Goal: Book appointment/travel/reservation

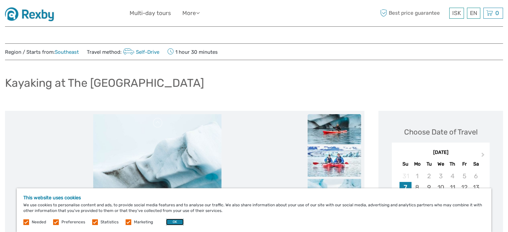
click at [170, 220] on button "OK" at bounding box center [175, 222] width 18 height 7
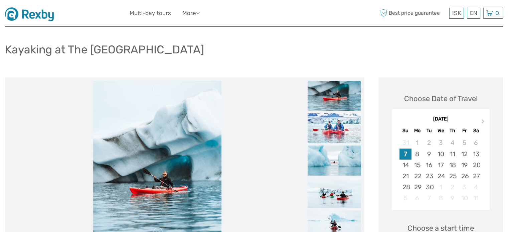
scroll to position [67, 0]
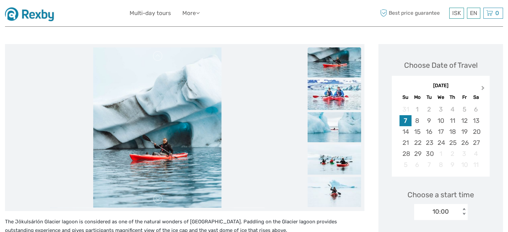
click at [484, 89] on button "Next Month" at bounding box center [483, 89] width 11 height 11
click at [435, 107] on div "1" at bounding box center [441, 109] width 12 height 11
click at [456, 136] on div "16" at bounding box center [452, 131] width 12 height 11
click at [455, 136] on div "16" at bounding box center [452, 131] width 12 height 11
click at [454, 140] on div "23" at bounding box center [452, 142] width 12 height 11
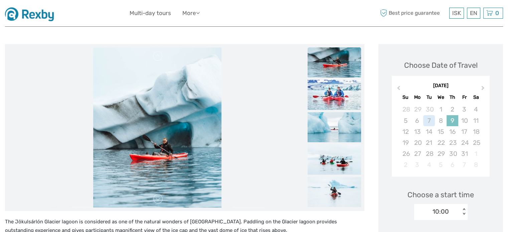
drag, startPoint x: 453, startPoint y: 117, endPoint x: 464, endPoint y: 112, distance: 12.5
click at [453, 117] on div "9" at bounding box center [452, 120] width 12 height 11
click at [475, 109] on div "4" at bounding box center [476, 109] width 12 height 11
click at [406, 123] on div "5" at bounding box center [405, 120] width 12 height 11
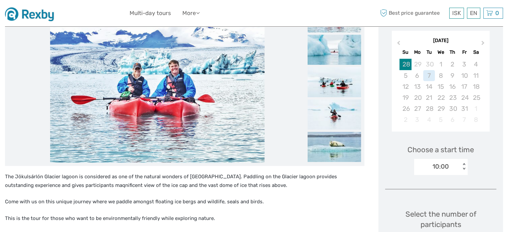
scroll to position [100, 0]
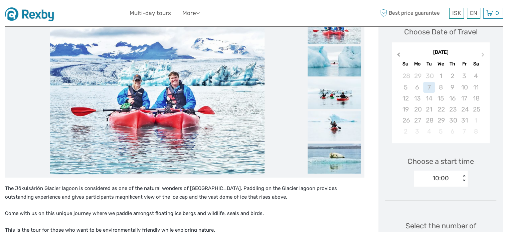
click at [398, 54] on span "Previous Month" at bounding box center [398, 56] width 0 height 10
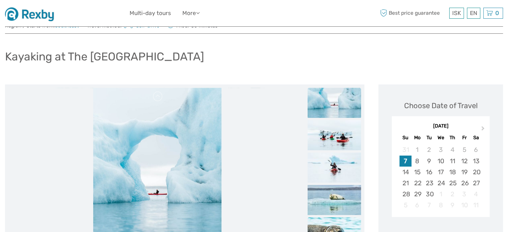
scroll to position [0, 0]
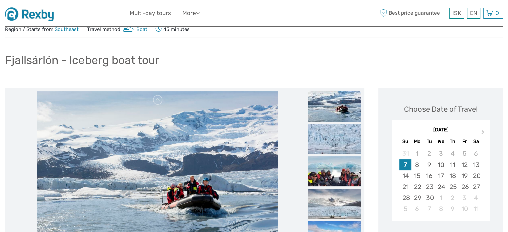
scroll to position [67, 0]
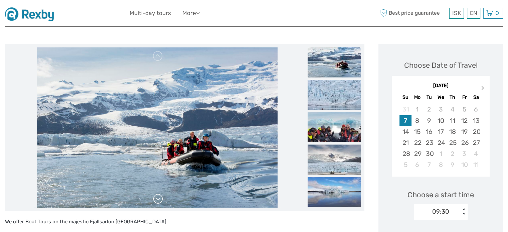
click at [156, 197] on link at bounding box center [158, 199] width 11 height 11
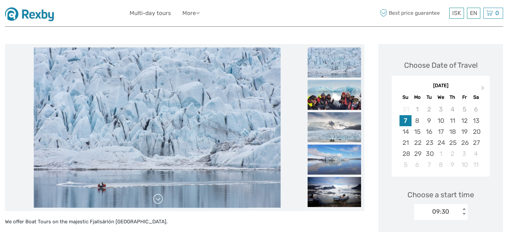
click at [158, 197] on link at bounding box center [158, 199] width 11 height 11
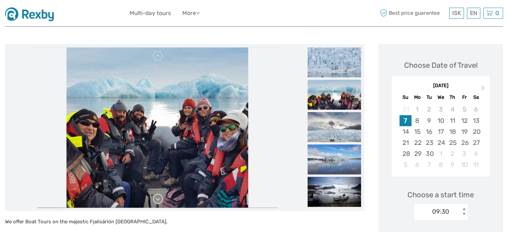
click at [158, 197] on link at bounding box center [158, 199] width 11 height 11
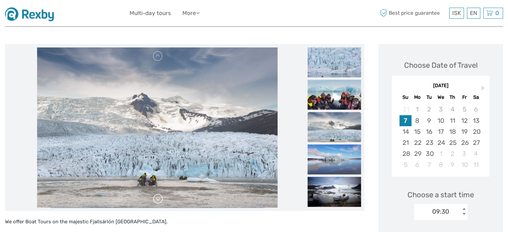
click at [158, 197] on link at bounding box center [158, 199] width 11 height 11
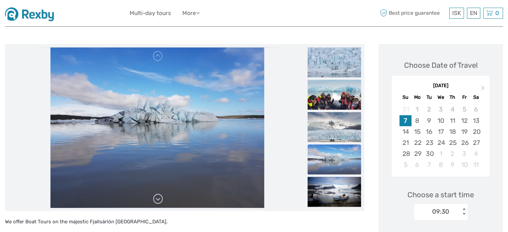
click at [158, 197] on link at bounding box center [158, 199] width 11 height 11
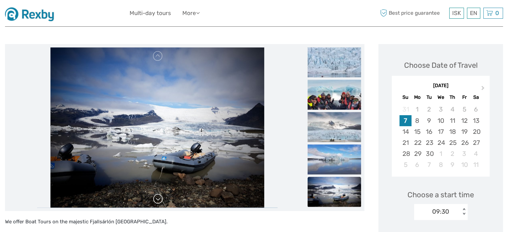
click at [158, 197] on link at bounding box center [158, 199] width 11 height 11
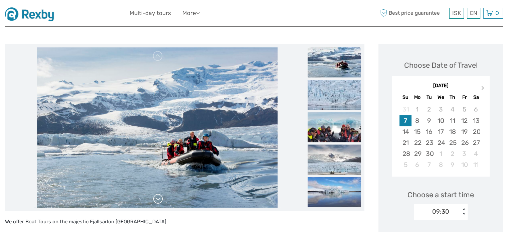
click at [158, 197] on link at bounding box center [158, 199] width 11 height 11
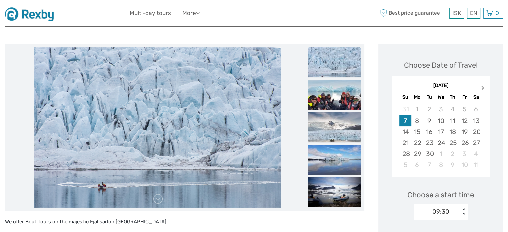
click at [483, 86] on span "Next Month" at bounding box center [483, 89] width 0 height 10
click at [475, 111] on div "4" at bounding box center [476, 109] width 12 height 11
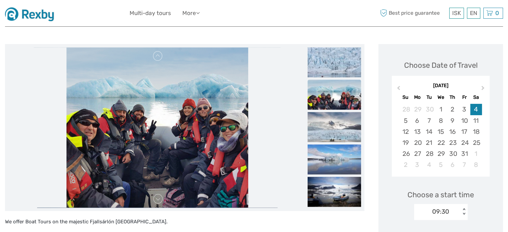
scroll to position [134, 0]
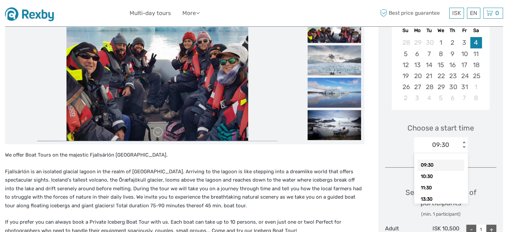
click at [442, 139] on div "09:30 < >" at bounding box center [440, 145] width 53 height 16
click at [429, 160] on div "11:30" at bounding box center [440, 157] width 47 height 11
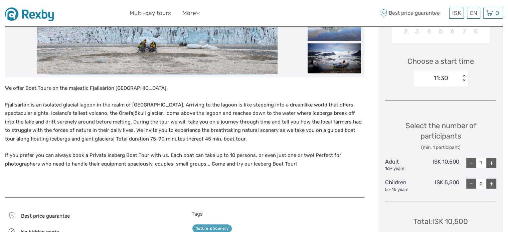
scroll to position [200, 0]
click at [470, 181] on div "-" at bounding box center [471, 184] width 10 height 10
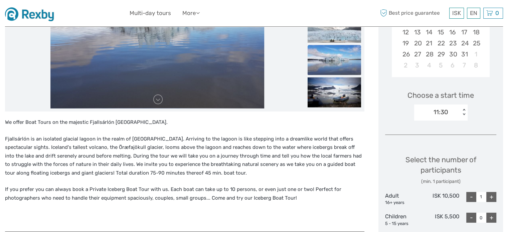
scroll to position [134, 0]
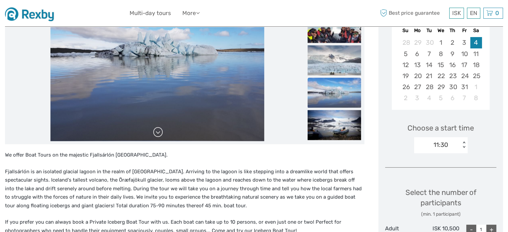
click at [155, 135] on link at bounding box center [158, 132] width 11 height 11
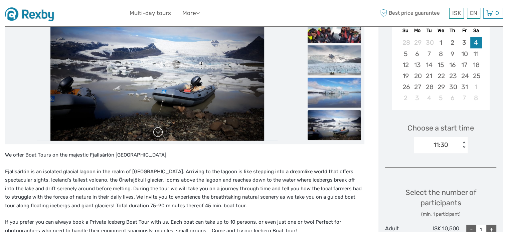
click at [155, 135] on link at bounding box center [158, 132] width 11 height 11
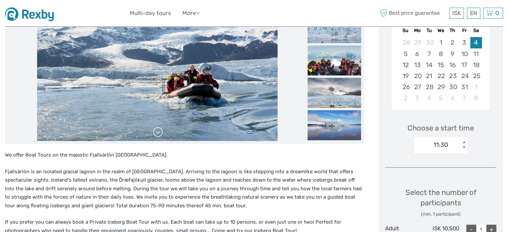
click at [155, 135] on link at bounding box center [158, 132] width 11 height 11
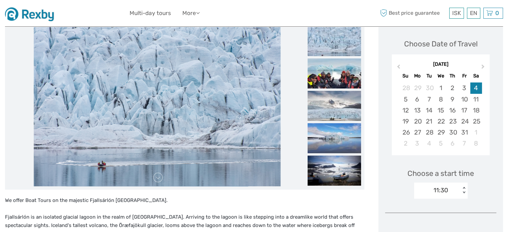
scroll to position [100, 0]
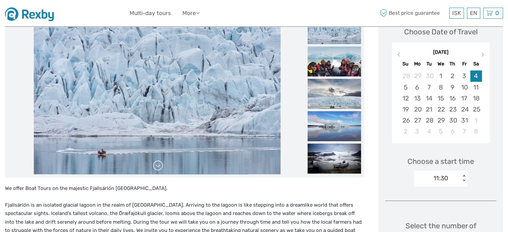
click at [161, 167] on link at bounding box center [158, 165] width 11 height 11
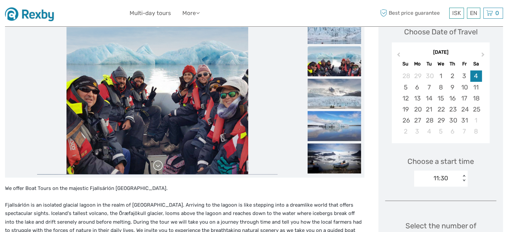
click at [160, 167] on link at bounding box center [158, 165] width 11 height 11
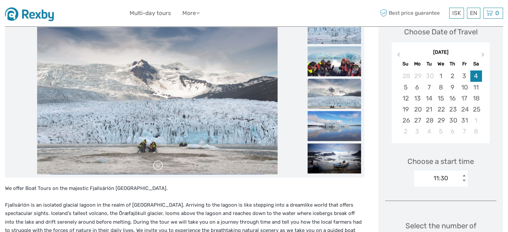
click at [160, 167] on link at bounding box center [158, 165] width 11 height 11
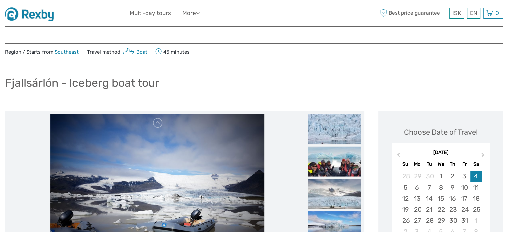
scroll to position [33, 0]
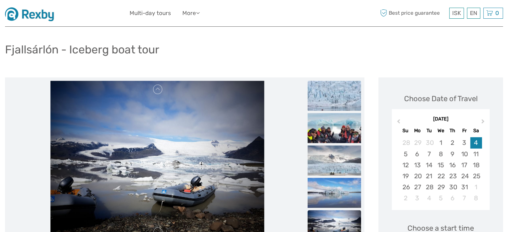
click at [326, 101] on img at bounding box center [333, 96] width 53 height 30
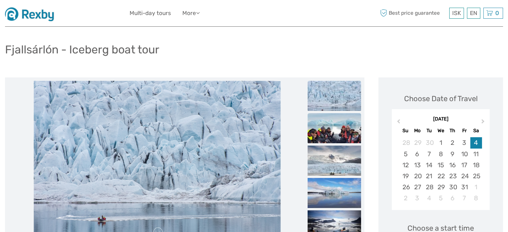
click at [324, 127] on img at bounding box center [333, 128] width 53 height 30
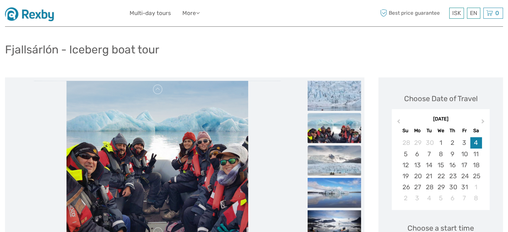
click at [327, 160] on img at bounding box center [333, 161] width 53 height 30
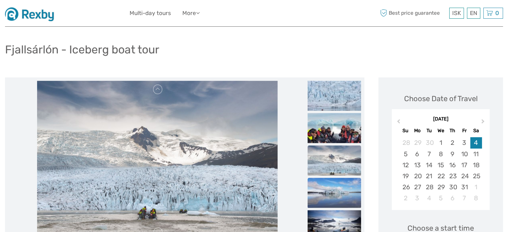
click at [326, 184] on img at bounding box center [333, 193] width 53 height 30
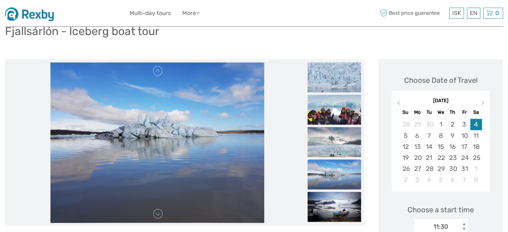
scroll to position [67, 0]
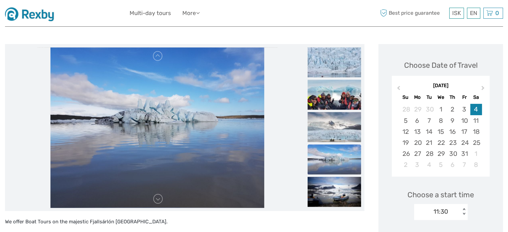
click at [323, 161] on img at bounding box center [333, 160] width 53 height 30
click at [328, 188] on img at bounding box center [333, 192] width 53 height 30
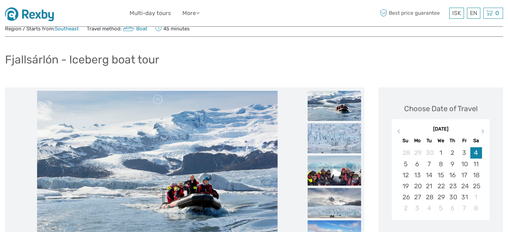
scroll to position [0, 0]
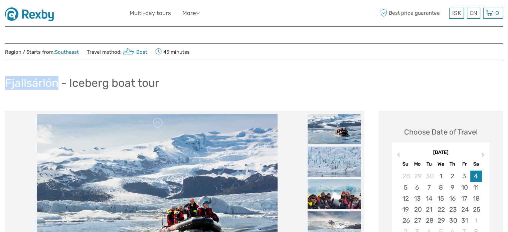
drag, startPoint x: 58, startPoint y: 84, endPoint x: 5, endPoint y: 84, distance: 53.1
copy h1 "Fjallsárlón"
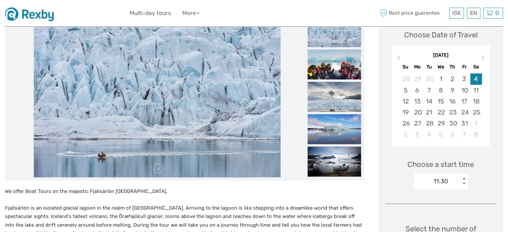
scroll to position [100, 0]
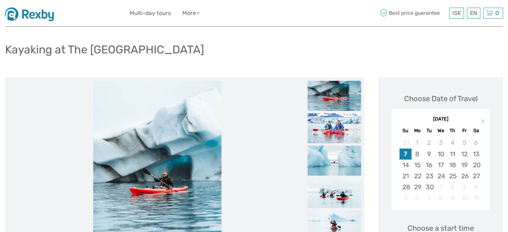
scroll to position [67, 0]
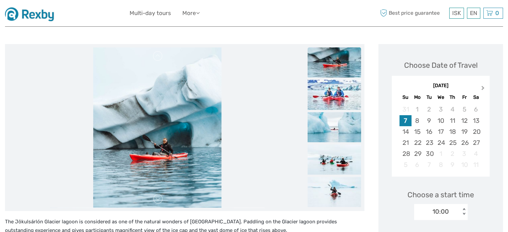
click at [483, 87] on span "Next Month" at bounding box center [483, 89] width 0 height 10
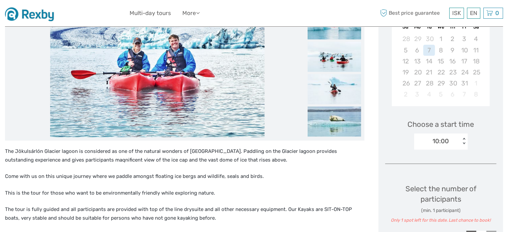
scroll to position [100, 0]
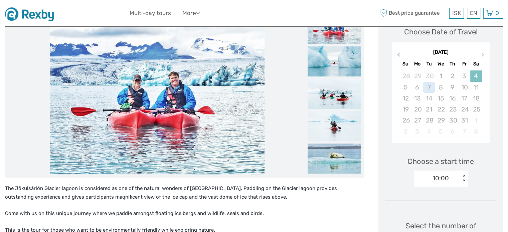
click at [476, 73] on div "4" at bounding box center [476, 75] width 12 height 11
click at [454, 82] on div "9" at bounding box center [452, 87] width 12 height 11
click at [435, 107] on div "22" at bounding box center [441, 109] width 12 height 11
drag, startPoint x: 428, startPoint y: 117, endPoint x: 421, endPoint y: 117, distance: 7.3
click at [427, 117] on div "28" at bounding box center [429, 120] width 12 height 11
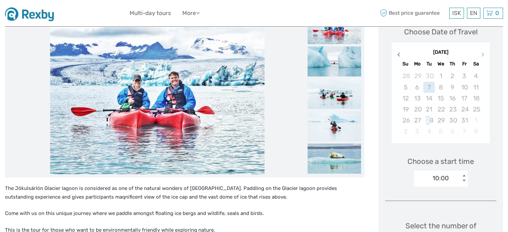
click at [398, 54] on span "Previous Month" at bounding box center [398, 56] width 0 height 10
click at [426, 120] on div "30" at bounding box center [429, 120] width 12 height 11
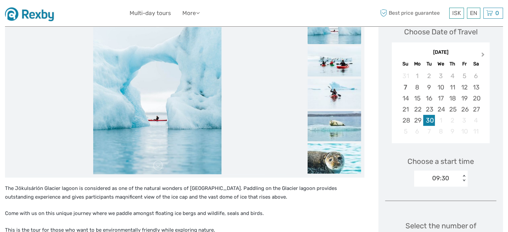
click at [483, 54] on span "Next Month" at bounding box center [483, 56] width 0 height 10
